Goal: Transaction & Acquisition: Purchase product/service

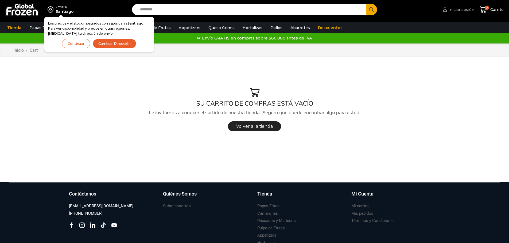
click at [467, 9] on span "Iniciar sesión" at bounding box center [460, 9] width 27 height 5
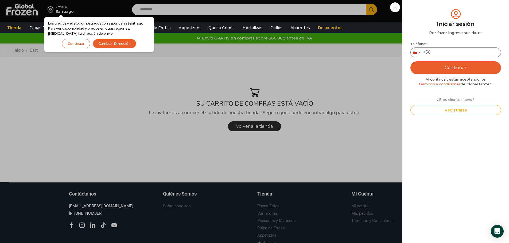
click at [450, 52] on input "Teléfono *" at bounding box center [455, 53] width 91 height 10
type input "*********"
click at [458, 68] on button "Continuar" at bounding box center [455, 67] width 91 height 13
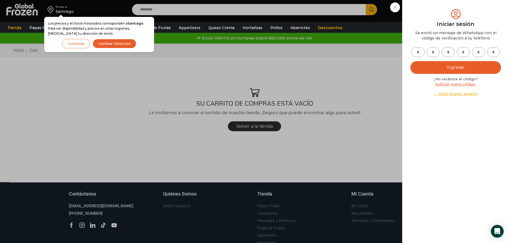
click at [415, 54] on input "text" at bounding box center [417, 52] width 13 height 10
type input "*"
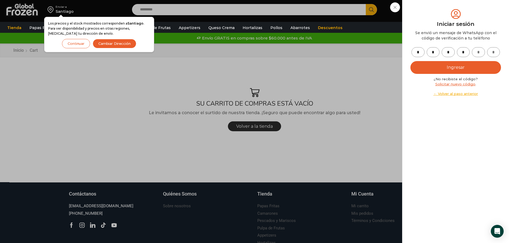
type input "*"
click at [457, 64] on button "Ingresar" at bounding box center [455, 67] width 91 height 13
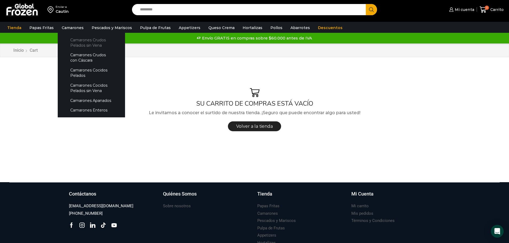
click at [81, 42] on link "Camarones Crudos Pelados sin Vena" at bounding box center [91, 42] width 57 height 15
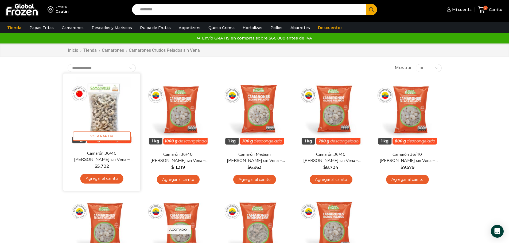
click at [107, 113] on img at bounding box center [101, 111] width 69 height 69
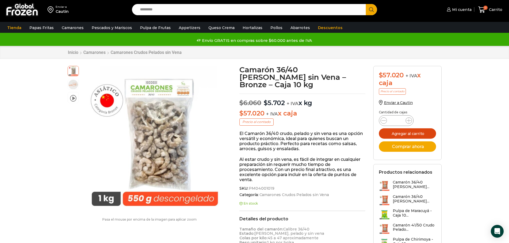
click at [408, 133] on button "Agregar al carrito" at bounding box center [407, 134] width 57 height 10
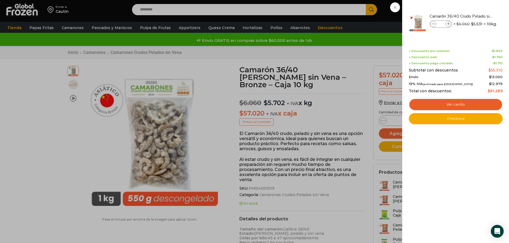
click at [477, 16] on div "1 Carrito 1 1 Shopping Cart *" at bounding box center [490, 9] width 27 height 13
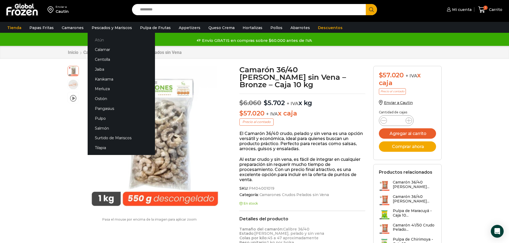
click at [106, 37] on link "Atún" at bounding box center [121, 40] width 67 height 10
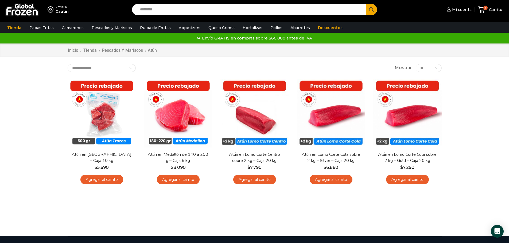
click at [137, 207] on div "**********" at bounding box center [255, 140] width 382 height 152
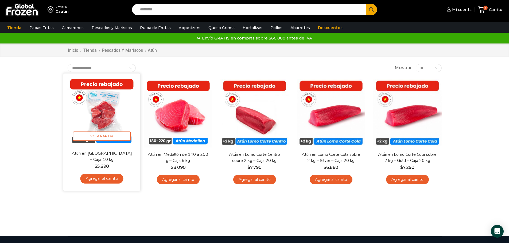
click at [104, 179] on link "Agregar al carrito" at bounding box center [101, 179] width 43 height 10
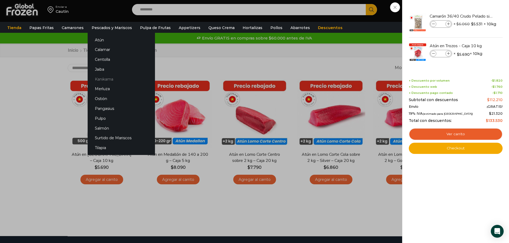
click at [105, 78] on link "Kanikama" at bounding box center [121, 79] width 67 height 10
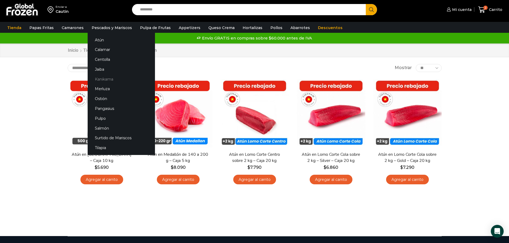
click at [102, 79] on link "Kanikama" at bounding box center [121, 79] width 67 height 10
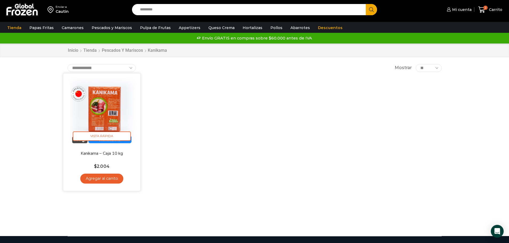
click at [102, 178] on link "Agregar al carrito" at bounding box center [101, 179] width 43 height 10
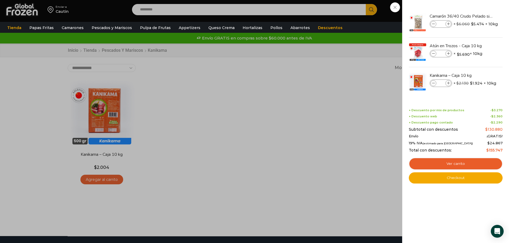
click at [477, 16] on div "3 [GEOGRAPHIC_DATA] 3 3 Shopping Cart *" at bounding box center [490, 9] width 27 height 13
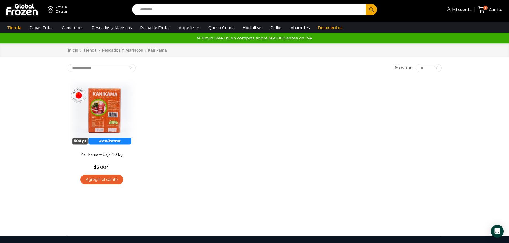
click at [244, 106] on div "En stock [GEOGRAPHIC_DATA] Kanikama – Caja 10 kg $ 2.004 Agregar al carrito Ver…" at bounding box center [255, 133] width 382 height 117
click at [495, 10] on span "Carrito" at bounding box center [495, 9] width 15 height 5
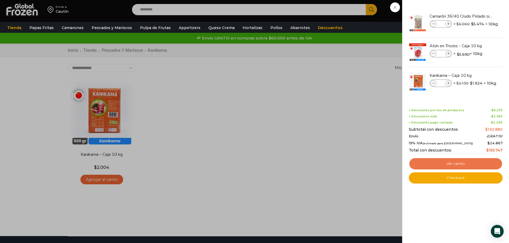
click at [450, 165] on link "Ver carrito" at bounding box center [456, 164] width 94 height 12
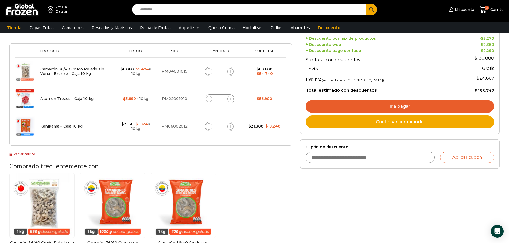
scroll to position [53, 0]
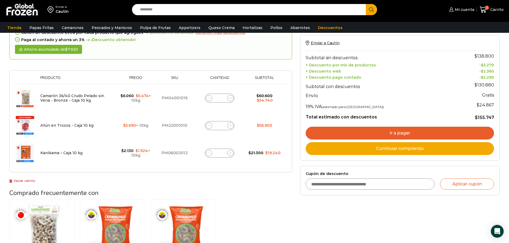
click at [402, 132] on link "Ir a pagar" at bounding box center [400, 133] width 188 height 13
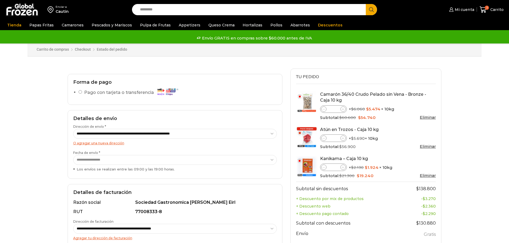
select select "*"
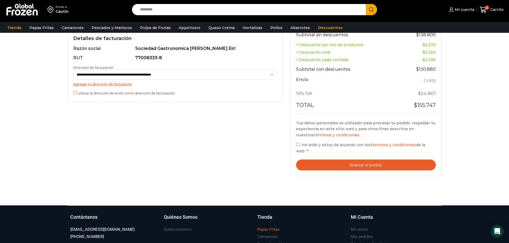
scroll to position [160, 0]
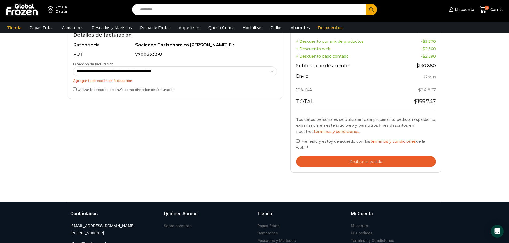
click at [365, 158] on button "Realizar el pedido" at bounding box center [366, 161] width 140 height 11
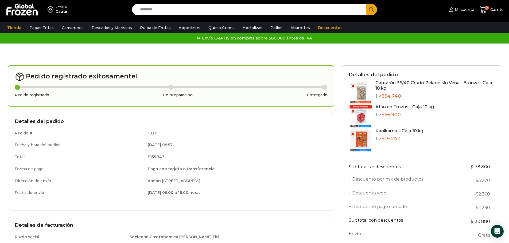
click at [419, 42] on div "Envío GRATIS en compras sobre $60.000 antes de IVA Envío GRATIS en compras sobr…" at bounding box center [254, 38] width 507 height 8
click at [455, 59] on div at bounding box center [254, 59] width 501 height 11
